Goal: Transaction & Acquisition: Obtain resource

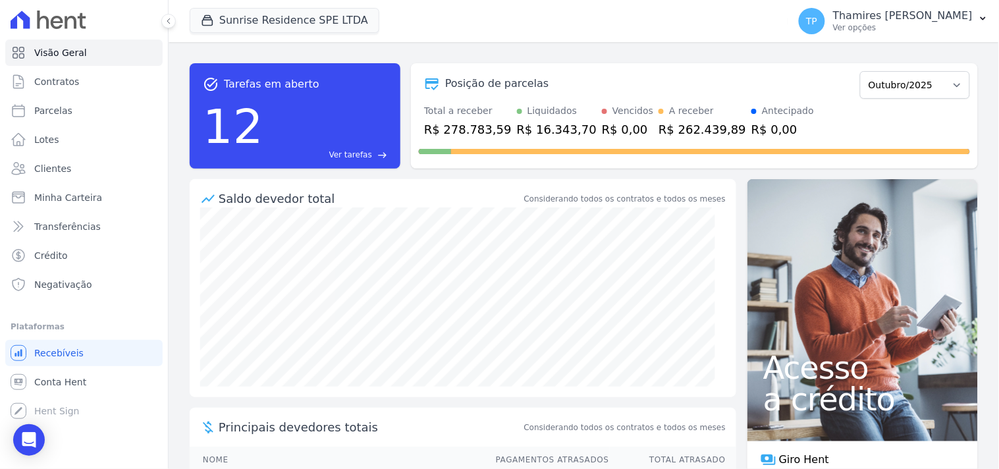
click at [238, 5] on div "Sunrise Residence SPE LTDA Mondeo Audace Home Studio Audace Mondeo Edíficio Res…" at bounding box center [486, 20] width 593 height 43
click at [238, 14] on button "Sunrise Residence SPE LTDA" at bounding box center [285, 20] width 190 height 25
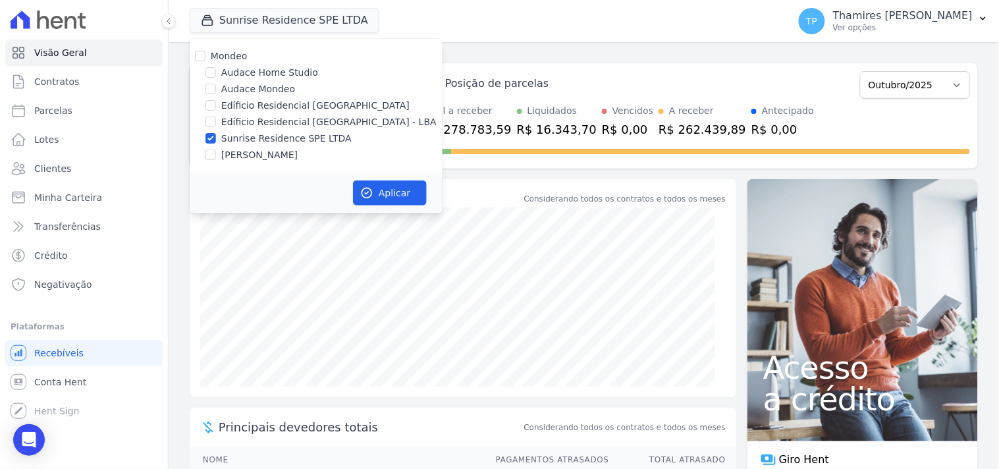
click at [247, 121] on label "Edíficio Residencial [GEOGRAPHIC_DATA] - LBA" at bounding box center [328, 122] width 215 height 14
click at [216, 121] on input "Edíficio Residencial [GEOGRAPHIC_DATA] - LBA" at bounding box center [210, 122] width 11 height 11
checkbox input "true"
drag, startPoint x: 257, startPoint y: 134, endPoint x: 323, endPoint y: 166, distance: 72.5
click at [258, 135] on label "Sunrise Residence SPE LTDA" at bounding box center [286, 139] width 130 height 14
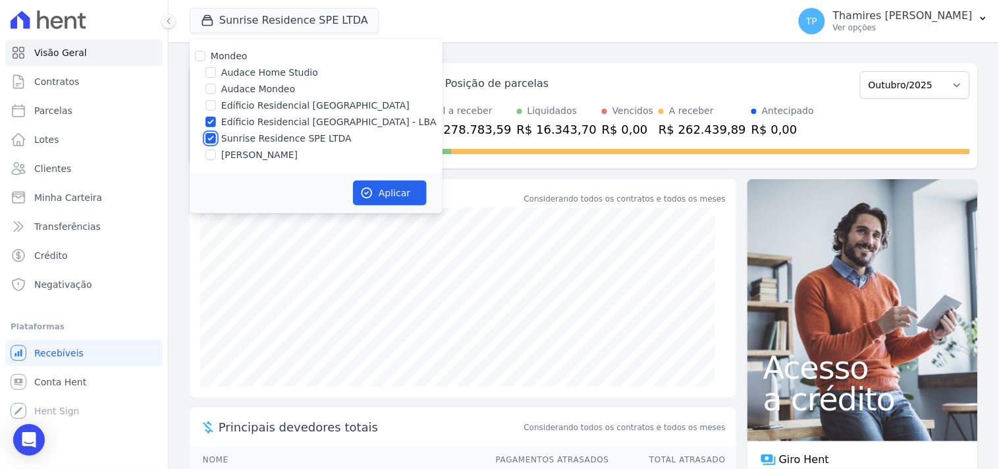
click at [216, 135] on input "Sunrise Residence SPE LTDA" at bounding box center [210, 138] width 11 height 11
checkbox input "false"
click at [383, 194] on button "Aplicar" at bounding box center [390, 192] width 74 height 25
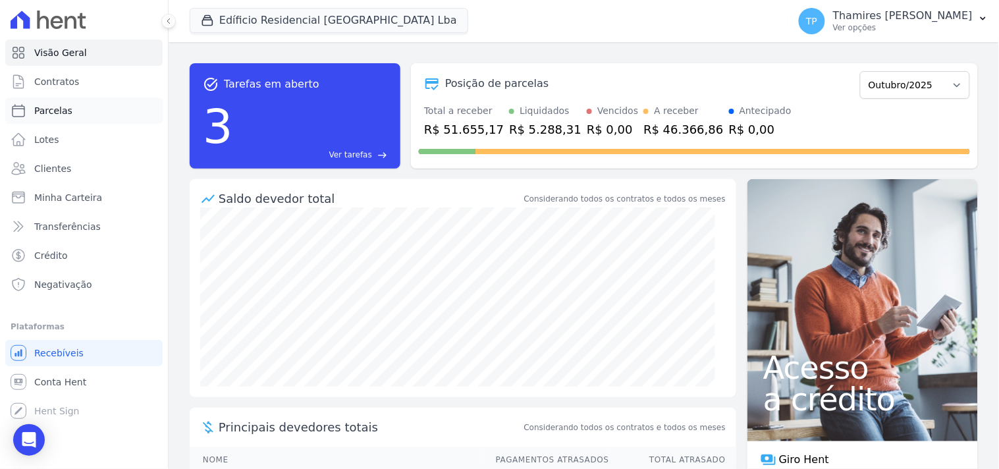
click at [61, 113] on span "Parcelas" at bounding box center [53, 110] width 38 height 13
select select
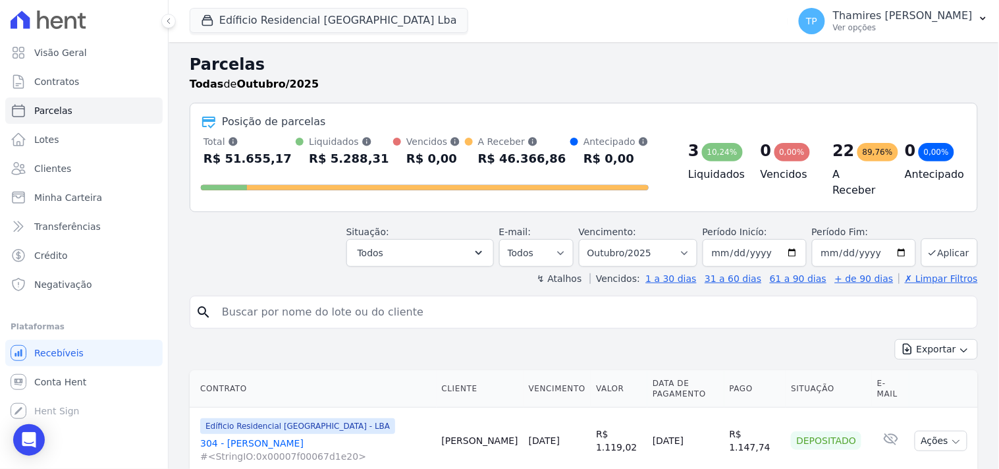
click at [333, 299] on input "search" at bounding box center [593, 312] width 758 height 26
type input "barcelos"
select select
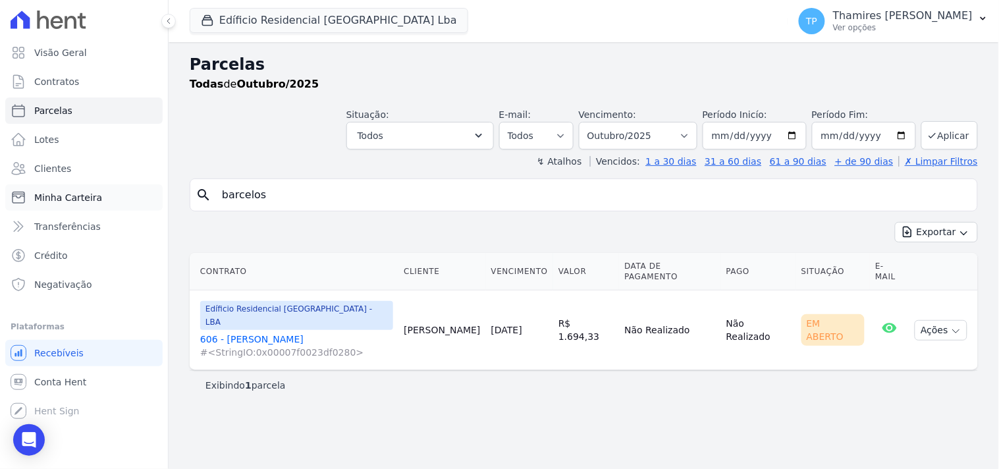
drag, startPoint x: 317, startPoint y: 194, endPoint x: 105, endPoint y: 194, distance: 212.0
click at [105, 194] on div "Visão Geral Contratos [GEOGRAPHIC_DATA] Lotes Clientes Minha Carteira Transferê…" at bounding box center [499, 234] width 999 height 469
type input "606"
select select
click at [251, 333] on link "606 - [PERSON_NAME] #<StringIO:0x00007f0023df0280>" at bounding box center [296, 346] width 193 height 26
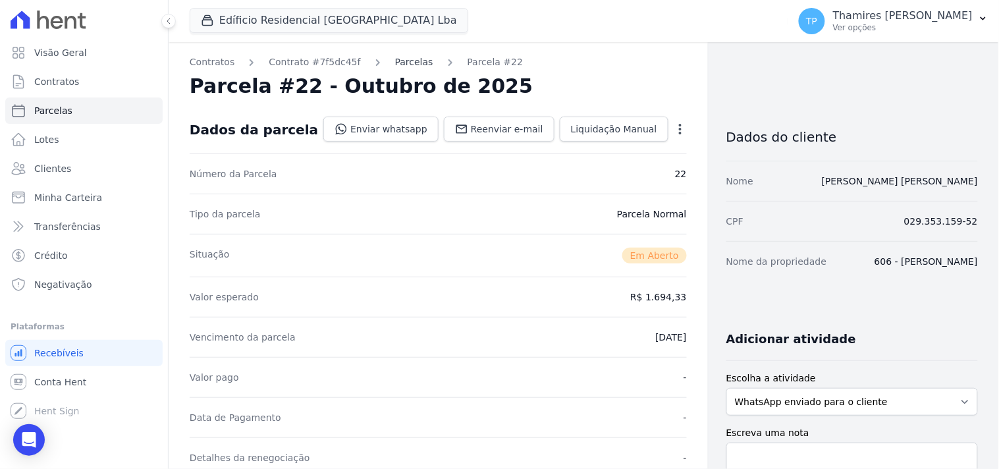
click at [395, 62] on link "Parcelas" at bounding box center [414, 62] width 38 height 14
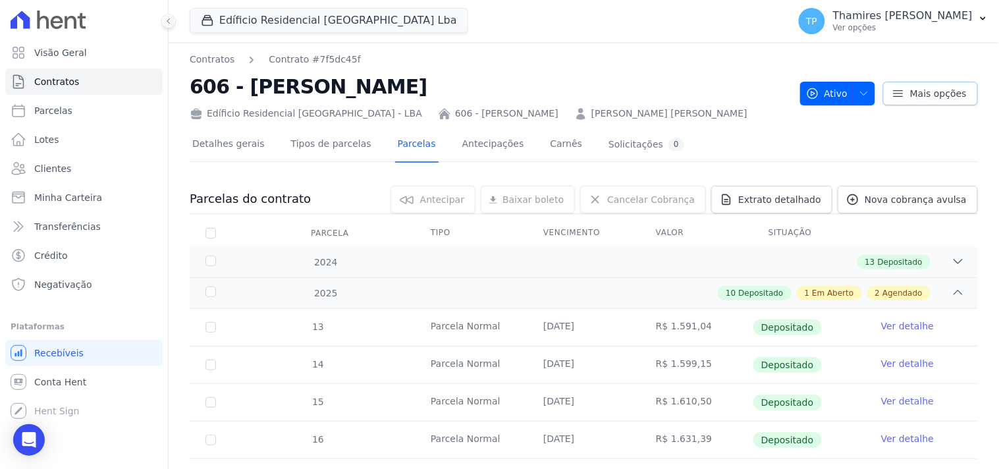
click at [938, 89] on span "Mais opções" at bounding box center [938, 93] width 57 height 13
click at [698, 110] on div "Edíficio Residencial [GEOGRAPHIC_DATA] - LBA 606 - [PERSON_NAME] [PERSON_NAME] …" at bounding box center [490, 110] width 600 height 19
click at [791, 192] on link "Extrato detalhado" at bounding box center [771, 200] width 121 height 28
click at [923, 219] on span "Exportar XLSX" at bounding box center [953, 221] width 76 height 13
click at [645, 86] on h2 "606 - [PERSON_NAME]" at bounding box center [490, 87] width 600 height 30
